Goal: Task Accomplishment & Management: Use online tool/utility

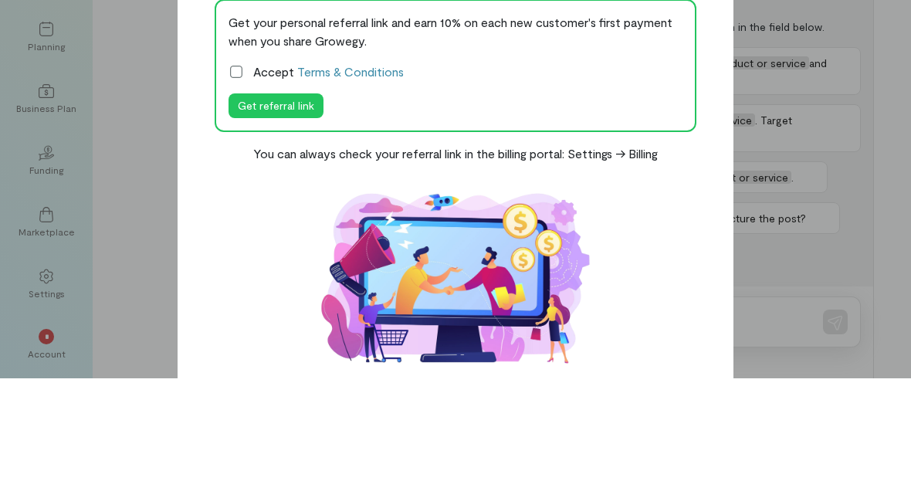
scroll to position [103, 0]
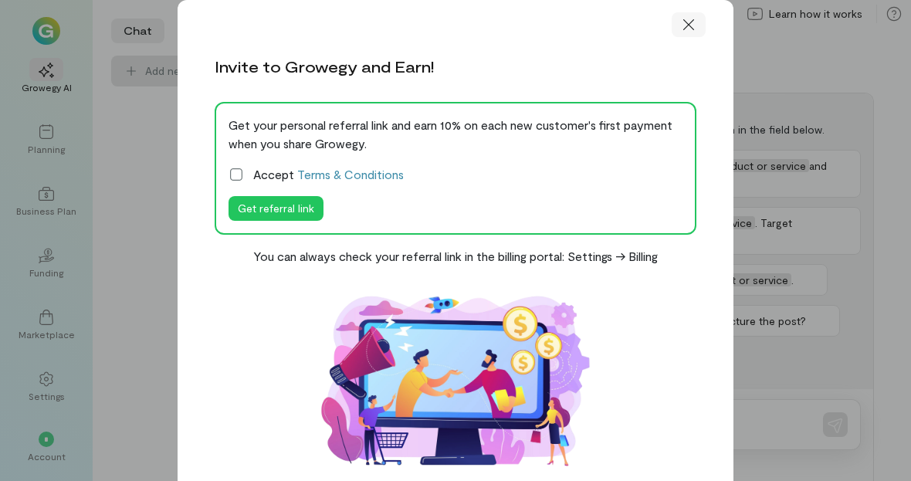
click at [700, 37] on div at bounding box center [689, 24] width 34 height 25
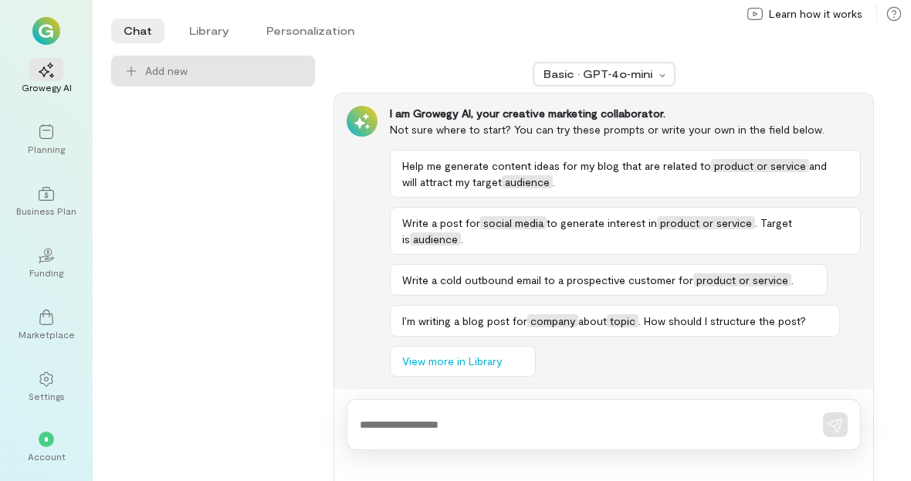
scroll to position [49, 0]
click at [59, 450] on div "*" at bounding box center [46, 438] width 34 height 23
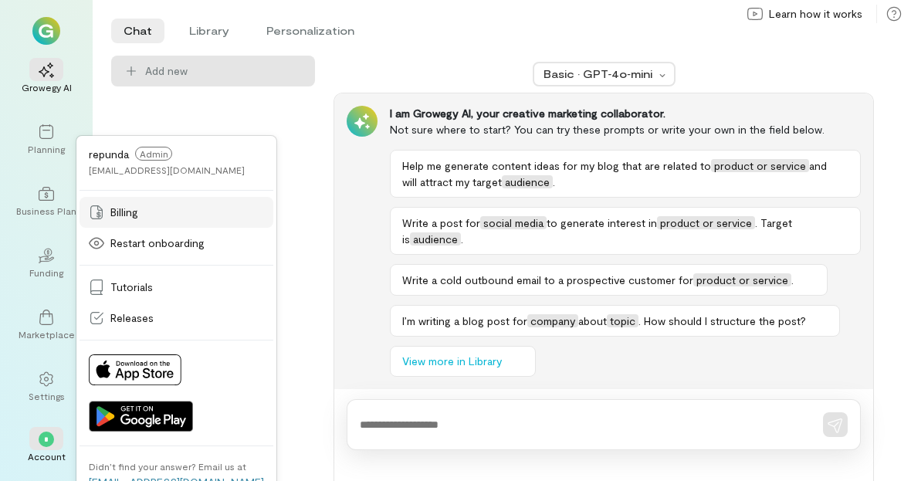
click at [137, 220] on span "Billing" at bounding box center [124, 212] width 28 height 15
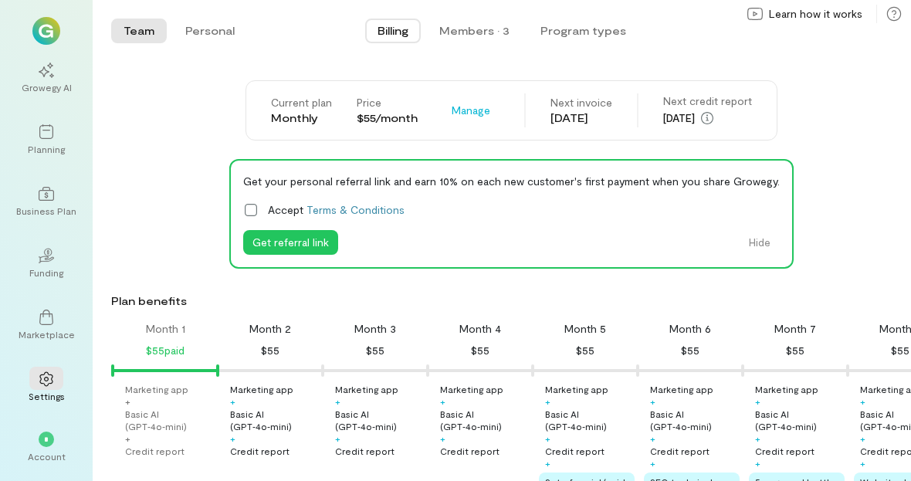
click at [271, 202] on label "Accept Terms & Conditions" at bounding box center [511, 210] width 537 height 16
click at [318, 230] on button "Get referral link" at bounding box center [290, 242] width 95 height 25
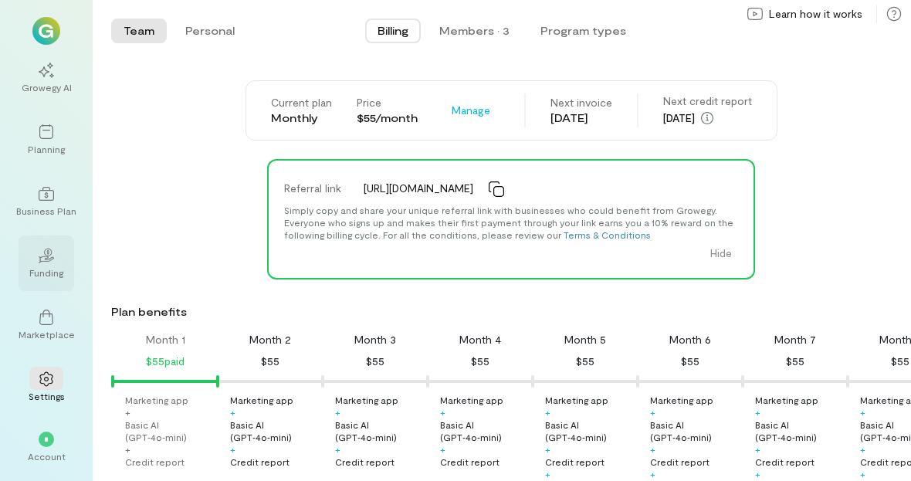
click at [57, 277] on div "Funding" at bounding box center [46, 272] width 34 height 12
